Goal: Transaction & Acquisition: Obtain resource

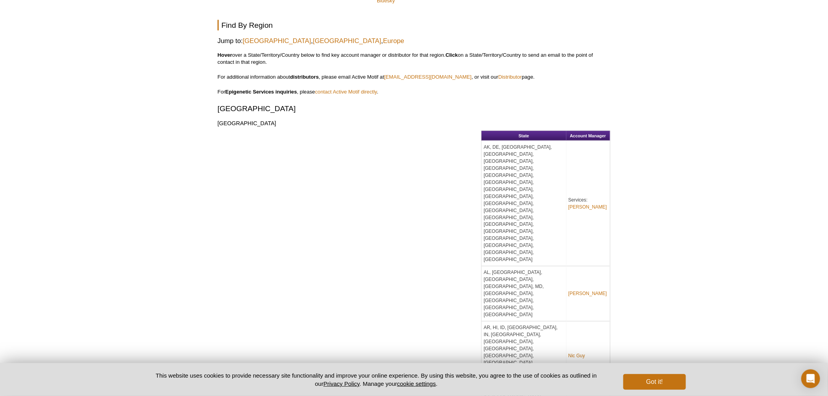
scroll to position [393, 0]
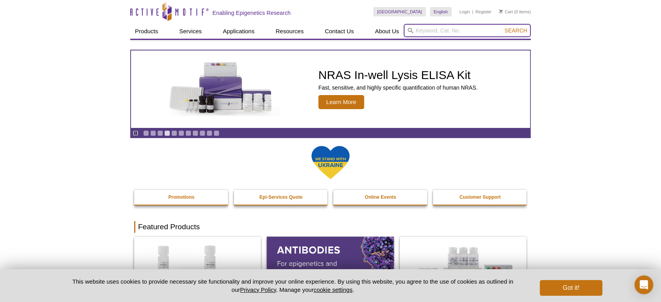
click at [445, 31] on input "search" at bounding box center [467, 30] width 127 height 13
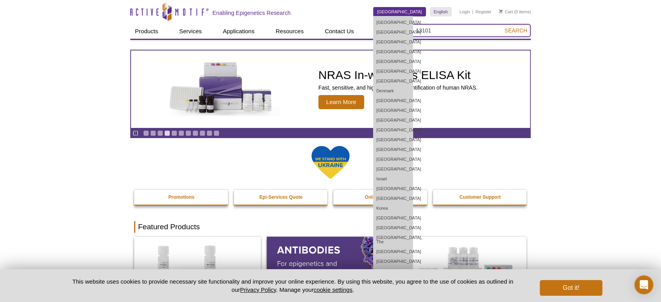
type input "13101"
click at [502, 27] on button "Search" at bounding box center [515, 30] width 27 height 7
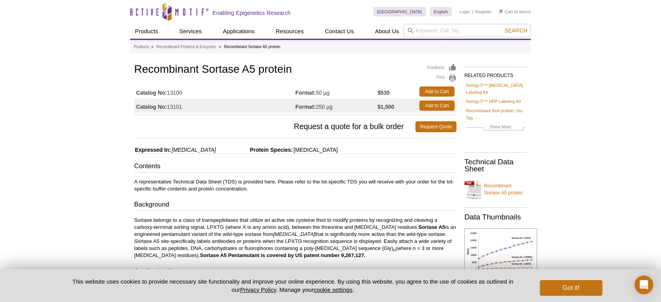
drag, startPoint x: 371, startPoint y: 107, endPoint x: 409, endPoint y: 106, distance: 38.3
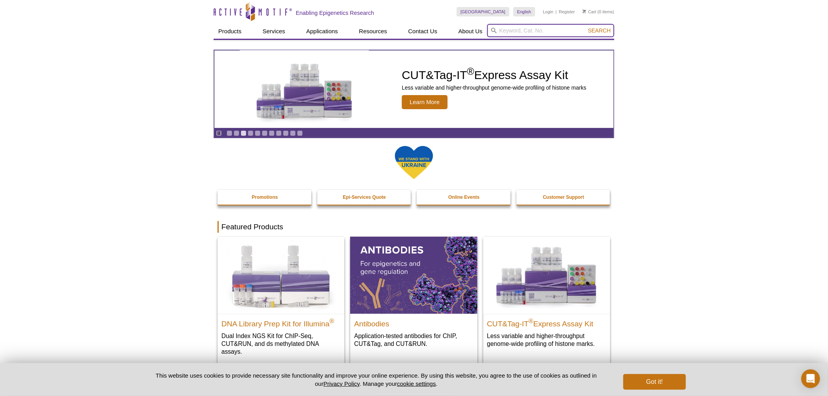
click at [514, 24] on input "search" at bounding box center [550, 30] width 127 height 13
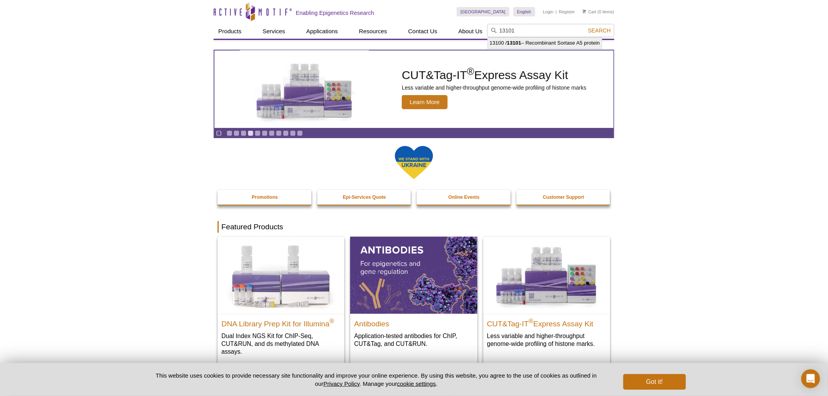
click at [535, 41] on li "13100 / 13101 – Recombinant Sortase A5 protein" at bounding box center [545, 43] width 114 height 11
type input "13100 / 13101 – Recombinant Sortase A5 protein"
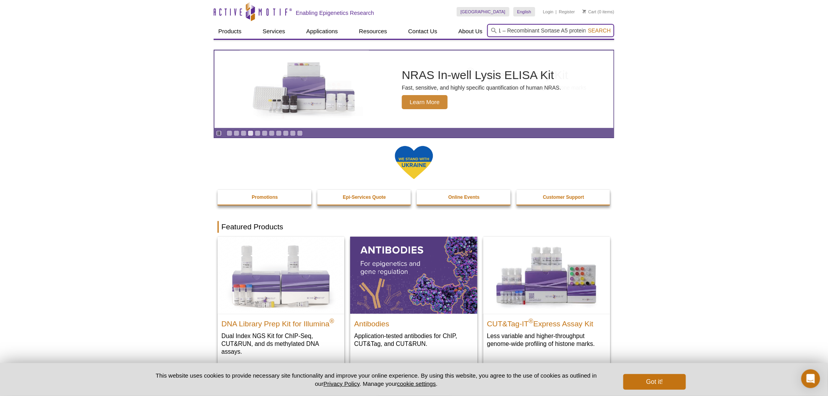
click at [609, 24] on input "13100 / 13101 – Recombinant Sortase A5 protein" at bounding box center [550, 30] width 127 height 13
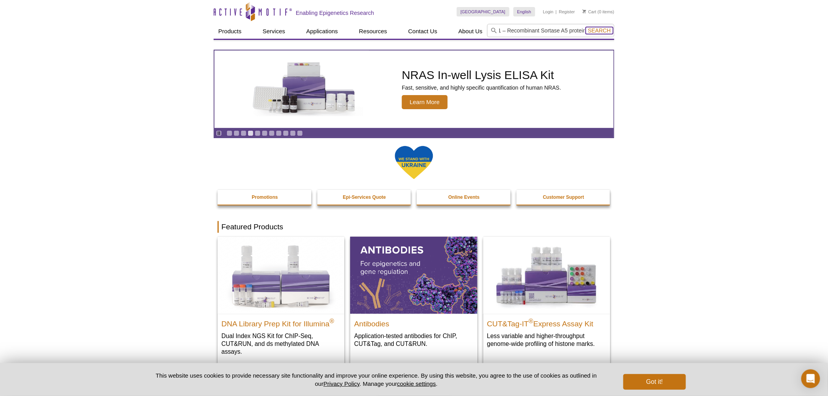
click at [609, 28] on span "Search" at bounding box center [599, 30] width 23 height 6
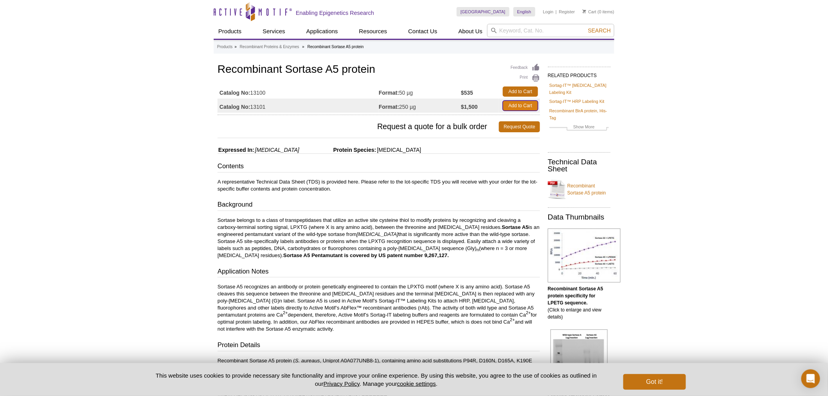
click at [519, 105] on link "Add to Cart" at bounding box center [520, 106] width 35 height 10
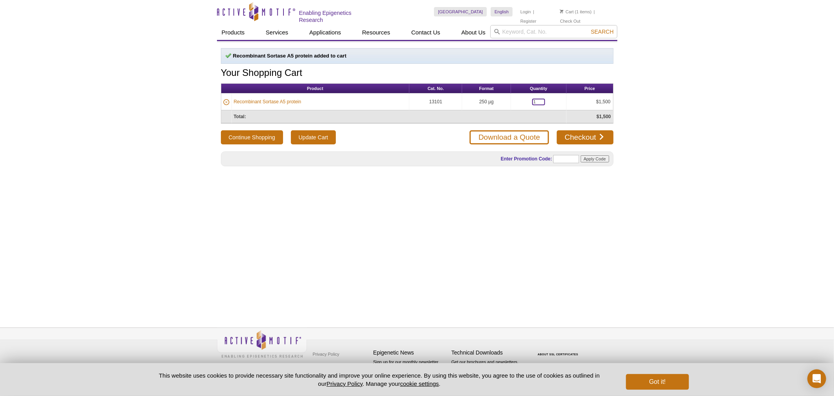
click at [535, 102] on input "1" at bounding box center [538, 102] width 13 height 7
type input "6"
click at [311, 137] on input "Update Cart" at bounding box center [313, 137] width 45 height 14
click at [501, 135] on link "Download a Quote" at bounding box center [509, 137] width 79 height 14
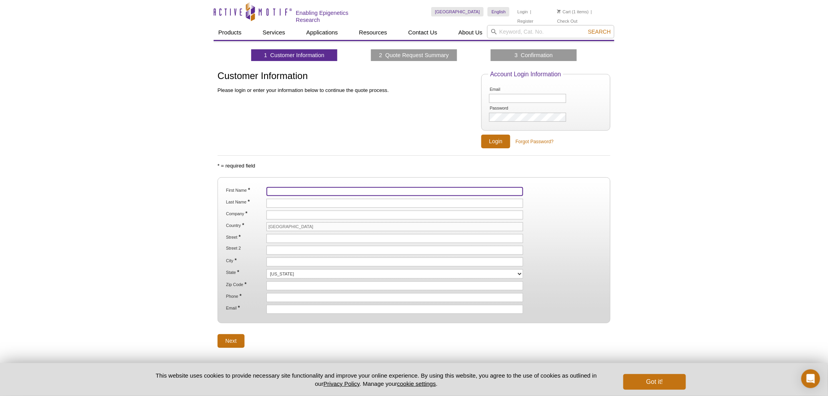
click at [283, 187] on input "First Name *" at bounding box center [394, 191] width 257 height 9
type input "Megan"
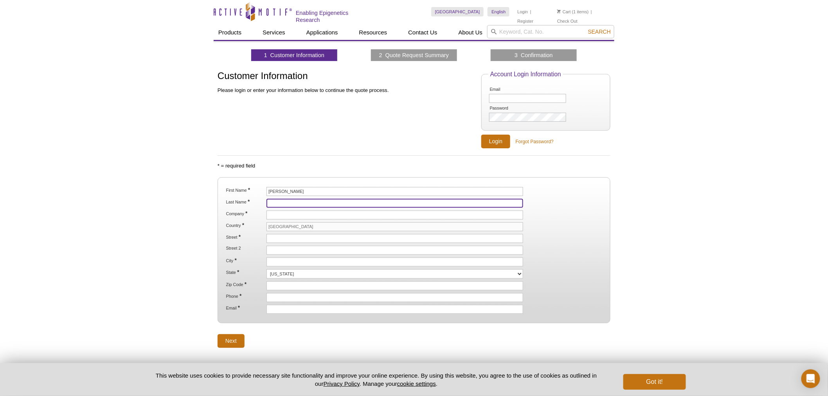
click at [287, 201] on input "Last Name *" at bounding box center [394, 203] width 257 height 9
type input "Warmer"
click at [325, 210] on input "Company *" at bounding box center [394, 214] width 257 height 9
click at [323, 213] on input "Company *" at bounding box center [394, 214] width 257 height 9
paste input "CRISPR Therapeutics"
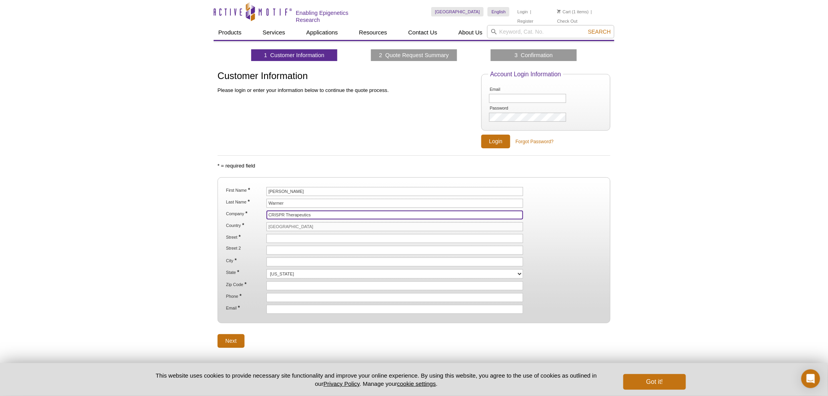
type input "CRISPR Therapeutics"
click at [303, 242] on ol "First Name * Megan Last Name * Warmer Company * CRISPR Therapeutics Country * U…" at bounding box center [413, 250] width 379 height 127
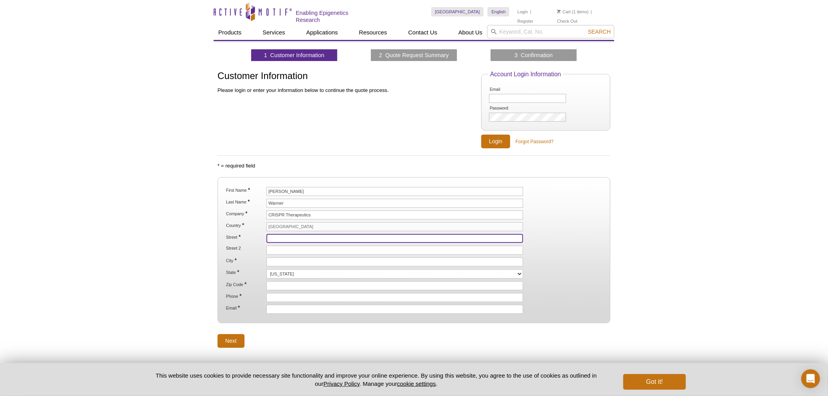
click at [303, 237] on input "Street *" at bounding box center [394, 238] width 257 height 9
click at [287, 239] on input "Street *" at bounding box center [394, 238] width 257 height 9
paste input "610 Main Street"
type input "610 Main Street"
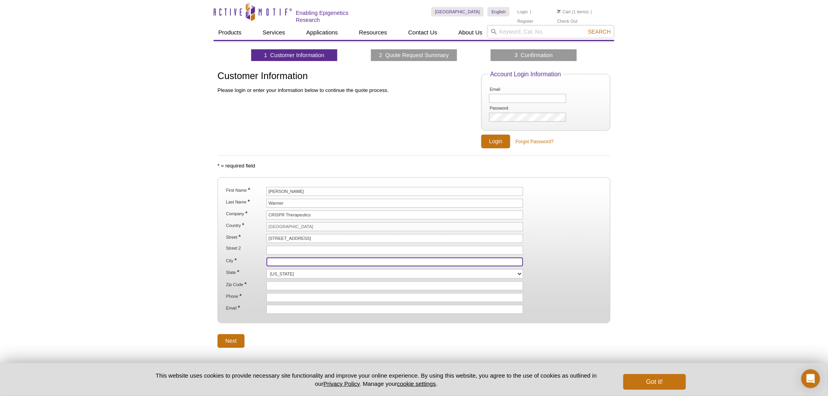
click at [281, 258] on input "City *" at bounding box center [394, 261] width 257 height 9
click at [287, 264] on input "City *" at bounding box center [394, 261] width 257 height 9
paste input "Cambridge"
type input "Cambridge"
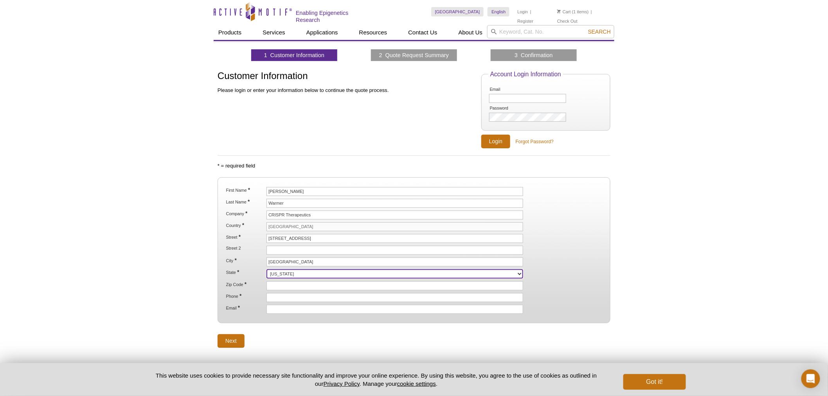
click at [290, 275] on select "Alabama Alaska American Samoa Arizona Arkansas California Colorado Connecticut …" at bounding box center [394, 273] width 257 height 9
click at [266, 269] on select "Alabama Alaska American Samoa Arizona Arkansas California Colorado Connecticut …" at bounding box center [394, 273] width 257 height 9
click at [293, 275] on select "Alabama Alaska American Samoa Arizona Arkansas California Colorado Connecticut …" at bounding box center [394, 273] width 257 height 9
select select "MA"
click at [266, 269] on select "Alabama Alaska American Samoa Arizona Arkansas California Colorado Connecticut …" at bounding box center [394, 273] width 257 height 9
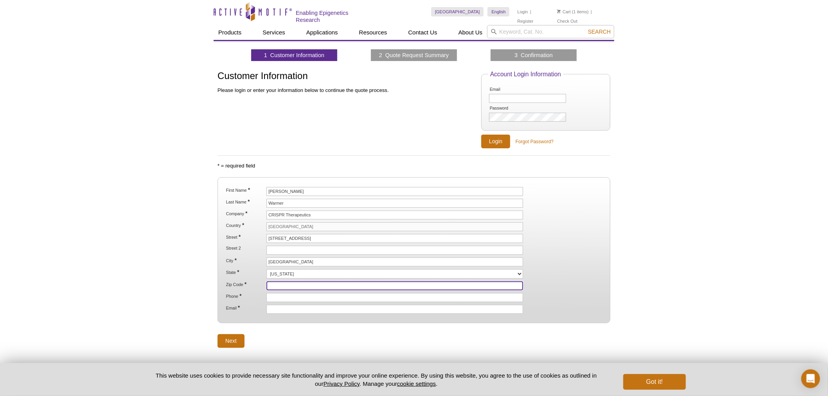
click at [303, 283] on input "Zip Code *" at bounding box center [394, 285] width 257 height 9
paste input "02127"
click at [278, 285] on input "02127" at bounding box center [394, 285] width 257 height 9
type input "02127"
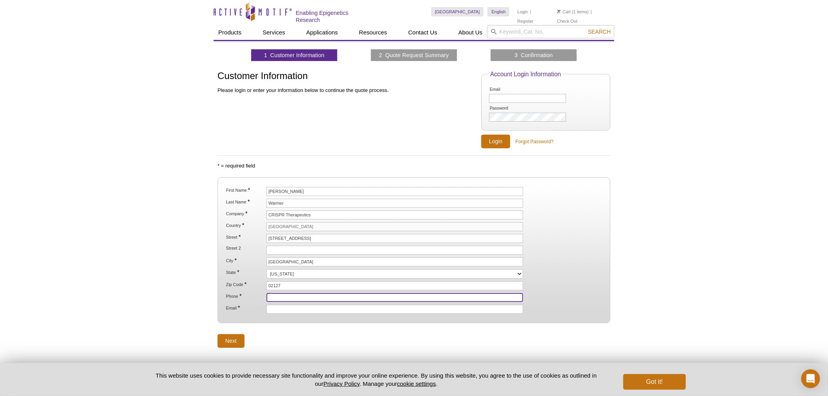
click at [306, 299] on input "Phone *" at bounding box center [394, 297] width 257 height 9
paste input "megan.warner@crisprtx.com"
click at [280, 296] on input "megan.warner@crisprtx.com" at bounding box center [394, 297] width 257 height 9
type input "megan.warner@crisprtx.com"
click at [302, 309] on input "Email *" at bounding box center [394, 309] width 257 height 9
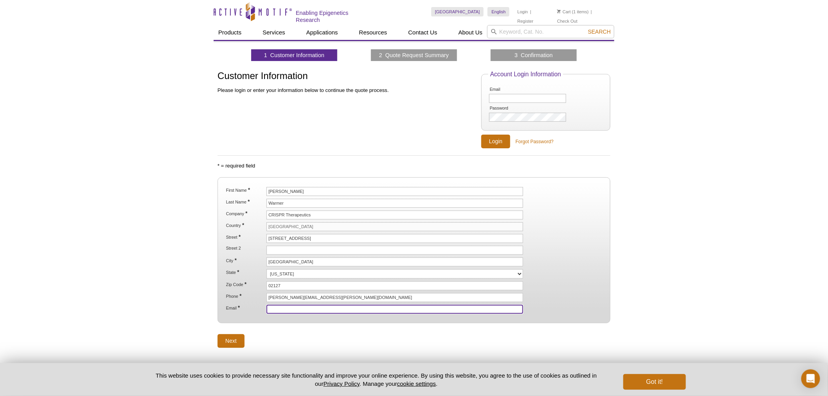
paste input "617-315-4600"
type input "617-315-4600"
drag, startPoint x: 281, startPoint y: 320, endPoint x: 269, endPoint y: 323, distance: 12.4
click at [280, 320] on fieldset "First Name * Megan Last Name * Warmer Company * CRISPR Therapeutics Country * U…" at bounding box center [413, 250] width 393 height 146
click at [231, 337] on input "Next" at bounding box center [230, 341] width 27 height 14
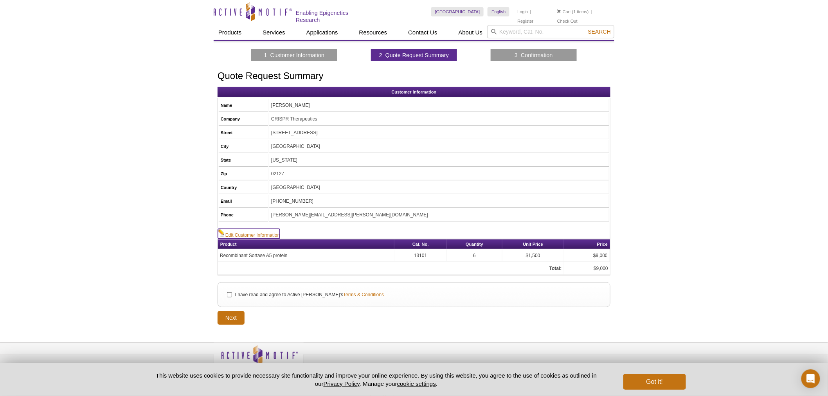
click at [242, 230] on link "Edit Customer Information" at bounding box center [249, 234] width 62 height 10
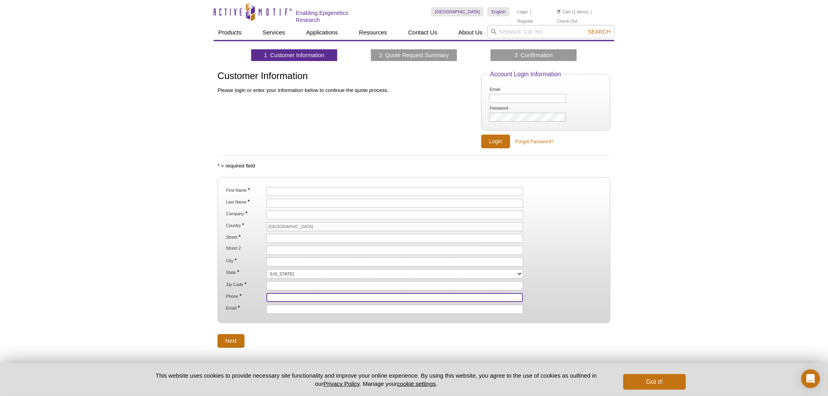
click at [287, 294] on input "Phone *" at bounding box center [394, 297] width 257 height 9
paste input "[PHONE_NUMBER]"
type input "[PHONE_NUMBER]"
click at [294, 305] on input "Email *" at bounding box center [394, 309] width 257 height 9
click at [311, 308] on input "Email *" at bounding box center [394, 309] width 257 height 9
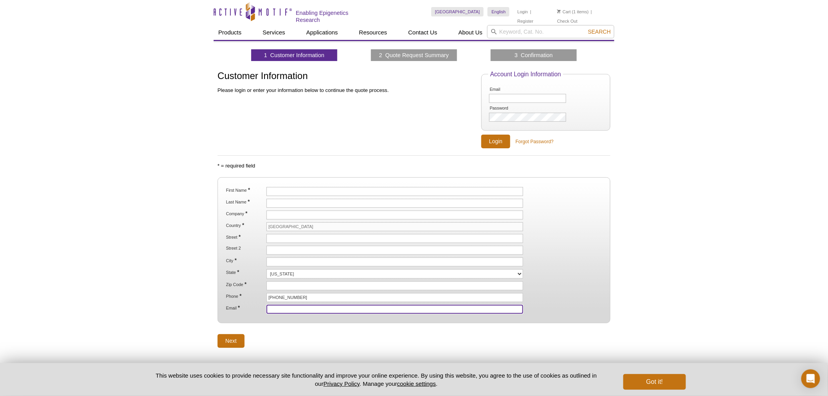
paste input "[PERSON_NAME][EMAIL_ADDRESS][PERSON_NAME][DOMAIN_NAME]"
type input "[PERSON_NAME][EMAIL_ADDRESS][PERSON_NAME][DOMAIN_NAME]"
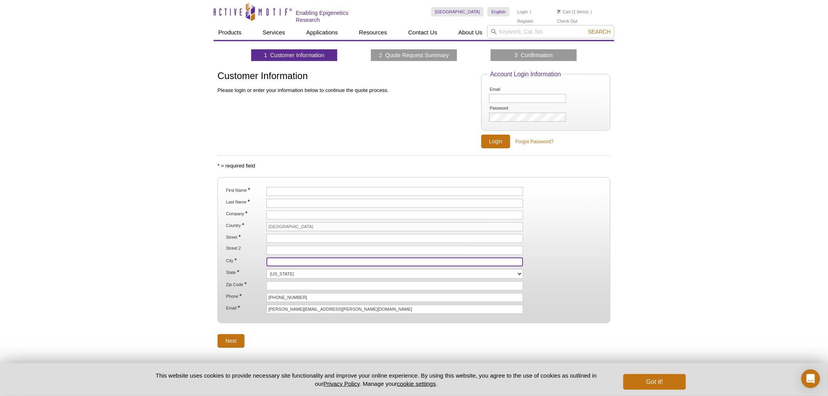
click at [284, 260] on input "City *" at bounding box center [394, 261] width 257 height 9
type input "[GEOGRAPHIC_DATA]"
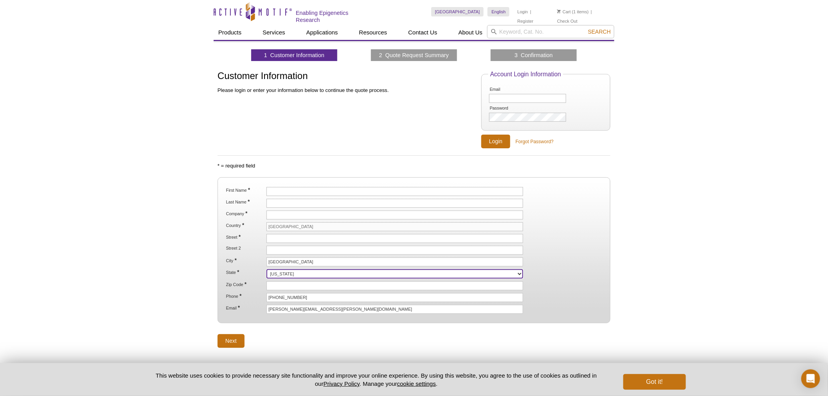
click at [289, 273] on select "[US_STATE] [US_STATE] [US_STATE] [US_STATE] [US_STATE] [US_STATE] [US_STATE] [U…" at bounding box center [394, 273] width 257 height 9
click at [266, 269] on select "[US_STATE] [US_STATE] [US_STATE] [US_STATE] [US_STATE] [US_STATE] [US_STATE] [U…" at bounding box center [394, 273] width 257 height 9
click at [286, 276] on select "[US_STATE] [US_STATE] [US_STATE] [US_STATE] [US_STATE] [US_STATE] [US_STATE] [U…" at bounding box center [394, 273] width 257 height 9
select select "MA"
click at [266, 269] on select "Alabama Alaska American Samoa Arizona Arkansas California Colorado Connecticut …" at bounding box center [394, 273] width 257 height 9
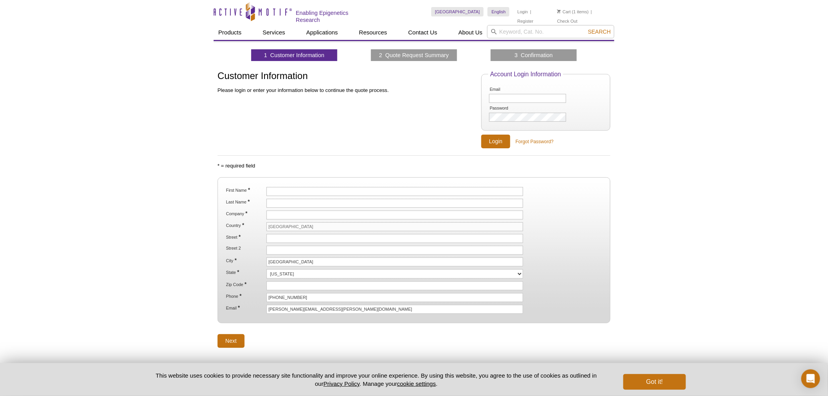
click at [278, 289] on ol "First Name * Last Name * Company * Country * United States Street * Street 2 Ci…" at bounding box center [413, 250] width 379 height 127
click at [278, 285] on input "Zip Code *" at bounding box center [394, 285] width 257 height 9
paste input "02127"
click at [278, 285] on input "02127" at bounding box center [394, 285] width 257 height 9
type input "02127"
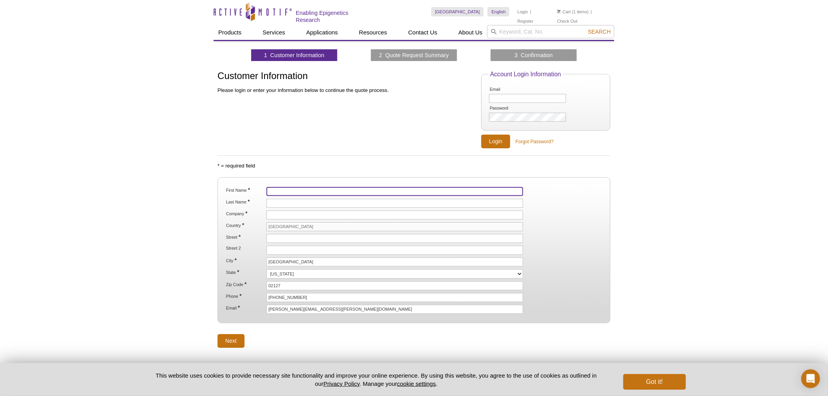
click at [291, 194] on input "First Name *" at bounding box center [394, 191] width 257 height 9
paste input "Megan"
type input "Megan"
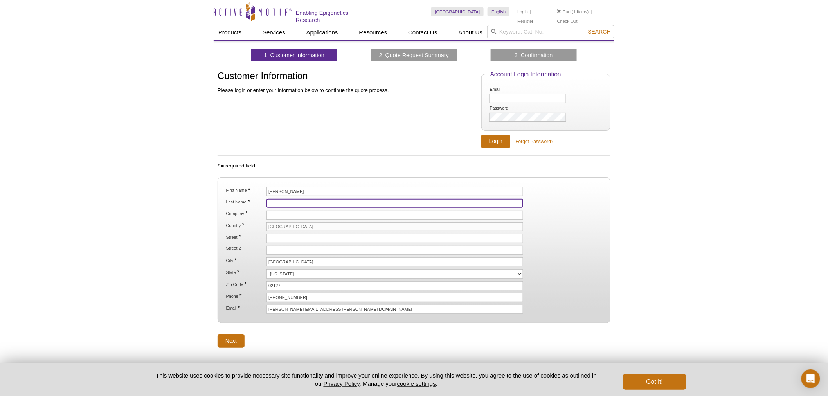
click at [279, 199] on input "Last Name *" at bounding box center [394, 203] width 257 height 9
click at [282, 201] on input "Last Name *" at bounding box center [394, 203] width 257 height 9
paste input "Warner"
click at [291, 213] on input "Company *" at bounding box center [394, 214] width 257 height 9
click at [280, 200] on input "Warner" at bounding box center [394, 203] width 257 height 9
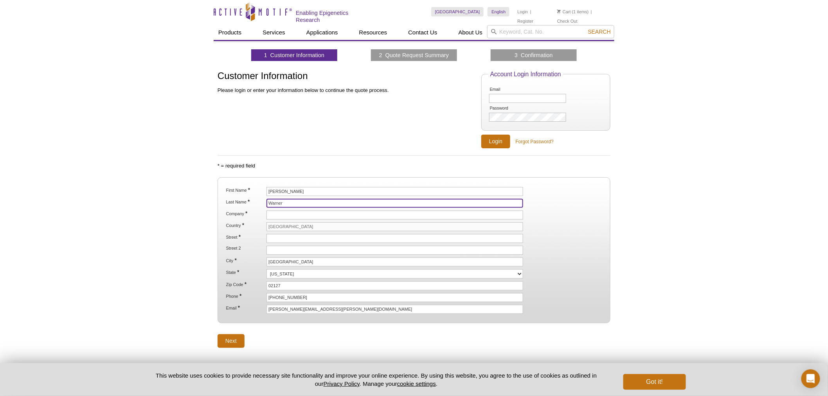
type input "Warner"
click at [296, 214] on input "Company *" at bounding box center [394, 214] width 257 height 9
paste input "CRISPR Therapeutics"
type input "CRISPR Therapeutics"
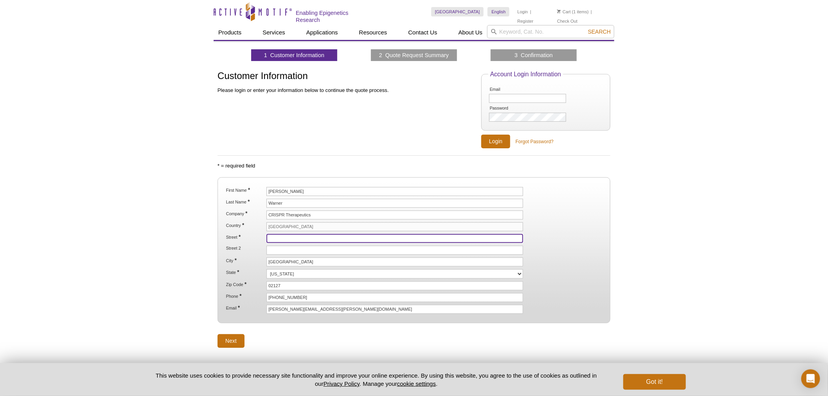
click at [294, 241] on input "Street *" at bounding box center [394, 238] width 257 height 9
paste input "105 West First Street South Boston"
type input "105 West First Street South Boston"
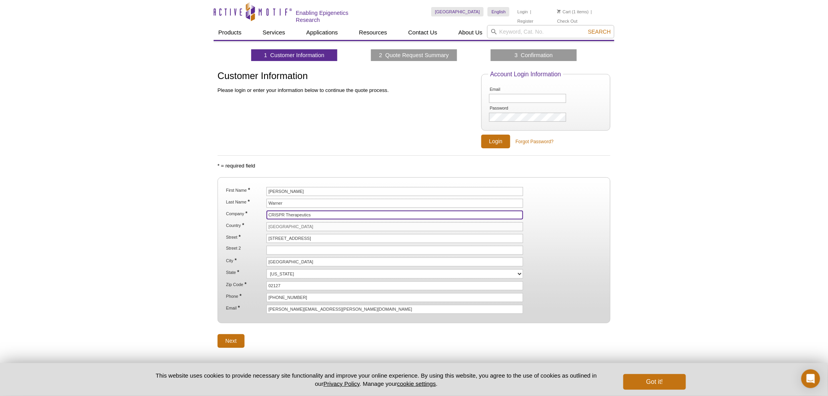
click at [280, 214] on input "CRISPR Therapeutics" at bounding box center [394, 214] width 257 height 9
type input "CRISPR Therapeutics"
click at [237, 342] on input "Next" at bounding box center [230, 341] width 27 height 14
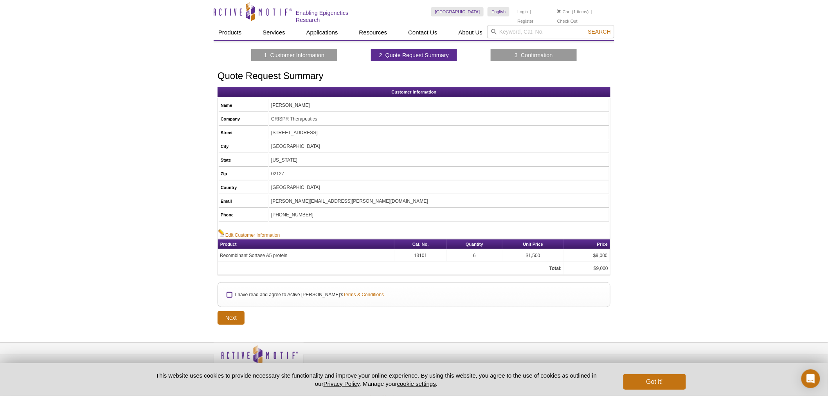
click at [231, 292] on input "I have read and agree to Active [PERSON_NAME]'s Terms & Conditions" at bounding box center [229, 294] width 5 height 5
checkbox input "true"
click at [239, 314] on input "Next" at bounding box center [230, 318] width 27 height 14
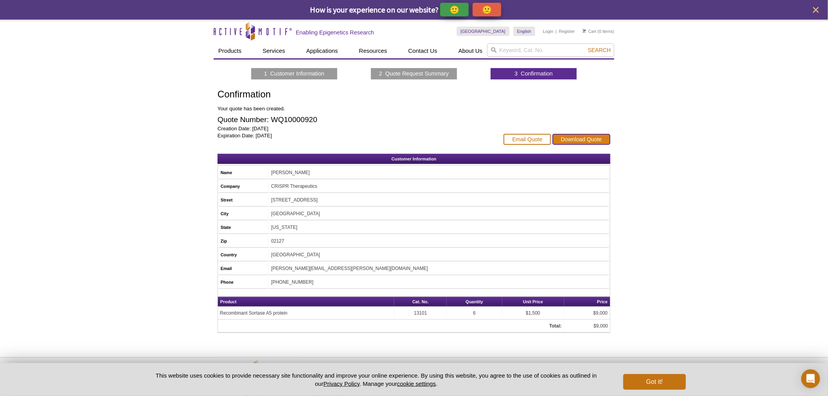
click at [581, 138] on link "Download Quote" at bounding box center [581, 139] width 58 height 11
